Goal: Task Accomplishment & Management: Complete application form

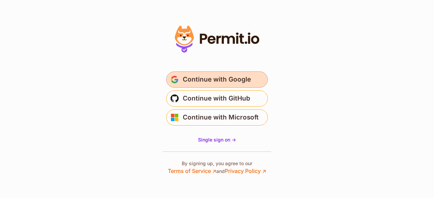
click at [197, 77] on span "Continue with Google" at bounding box center [217, 79] width 68 height 11
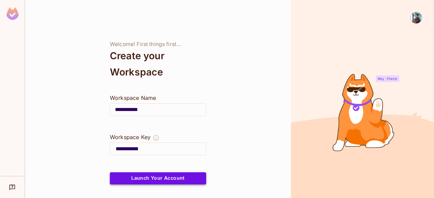
click at [146, 177] on button "Launch Your Account" at bounding box center [158, 179] width 96 height 12
